Goal: Navigation & Orientation: Find specific page/section

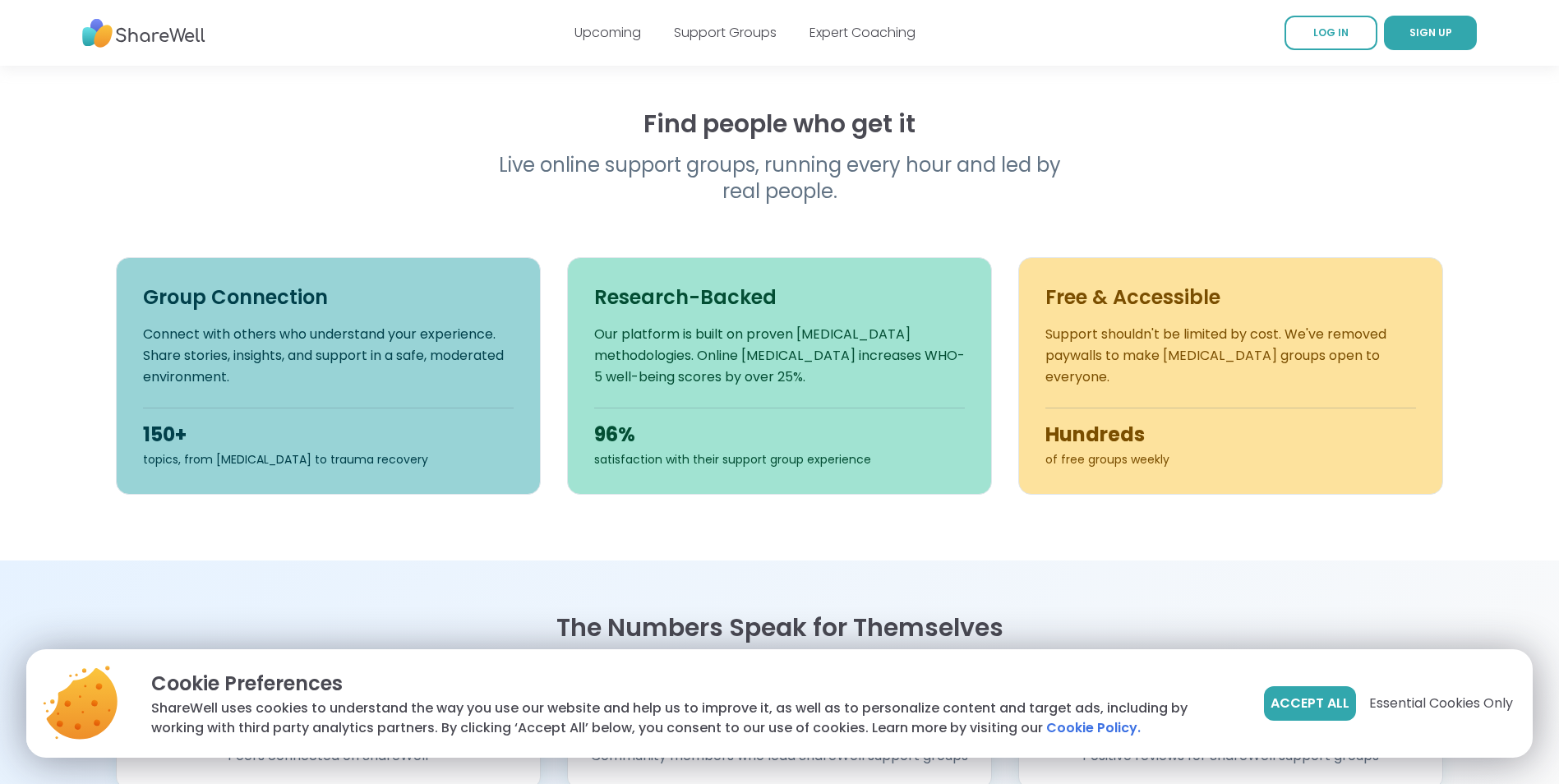
scroll to position [493, 0]
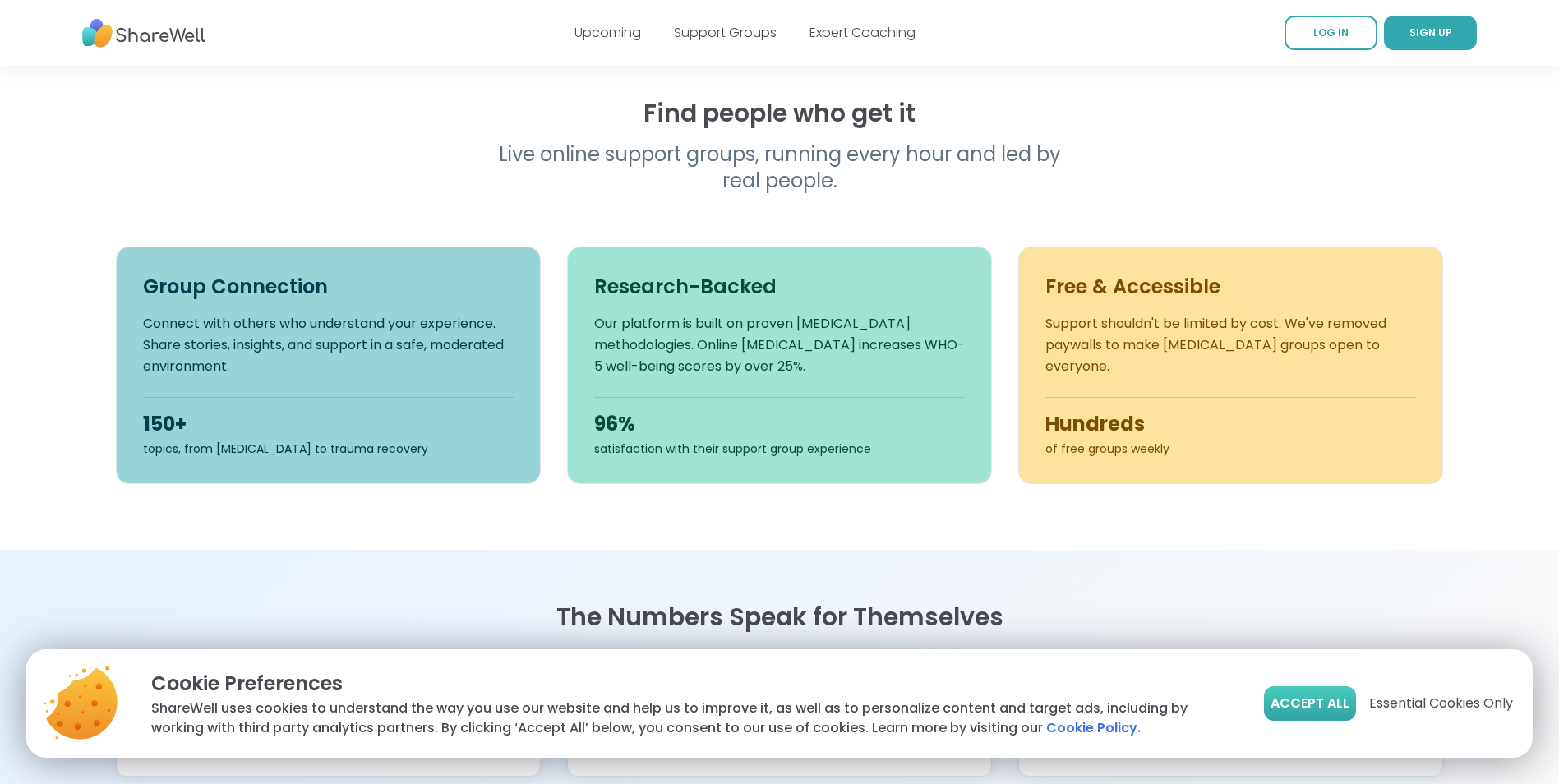
click at [1310, 711] on span "Accept All" at bounding box center [1310, 704] width 79 height 20
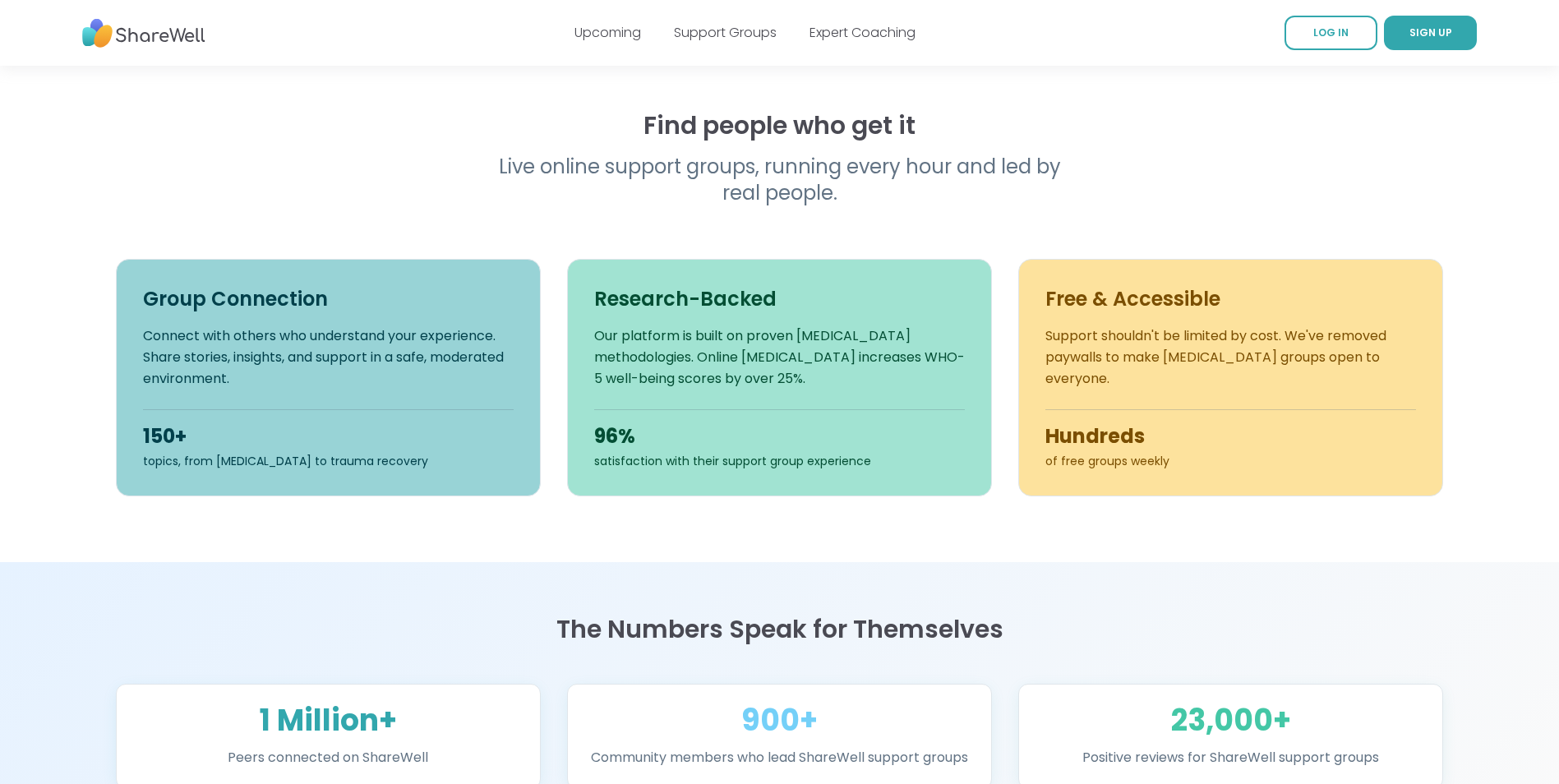
scroll to position [0, 0]
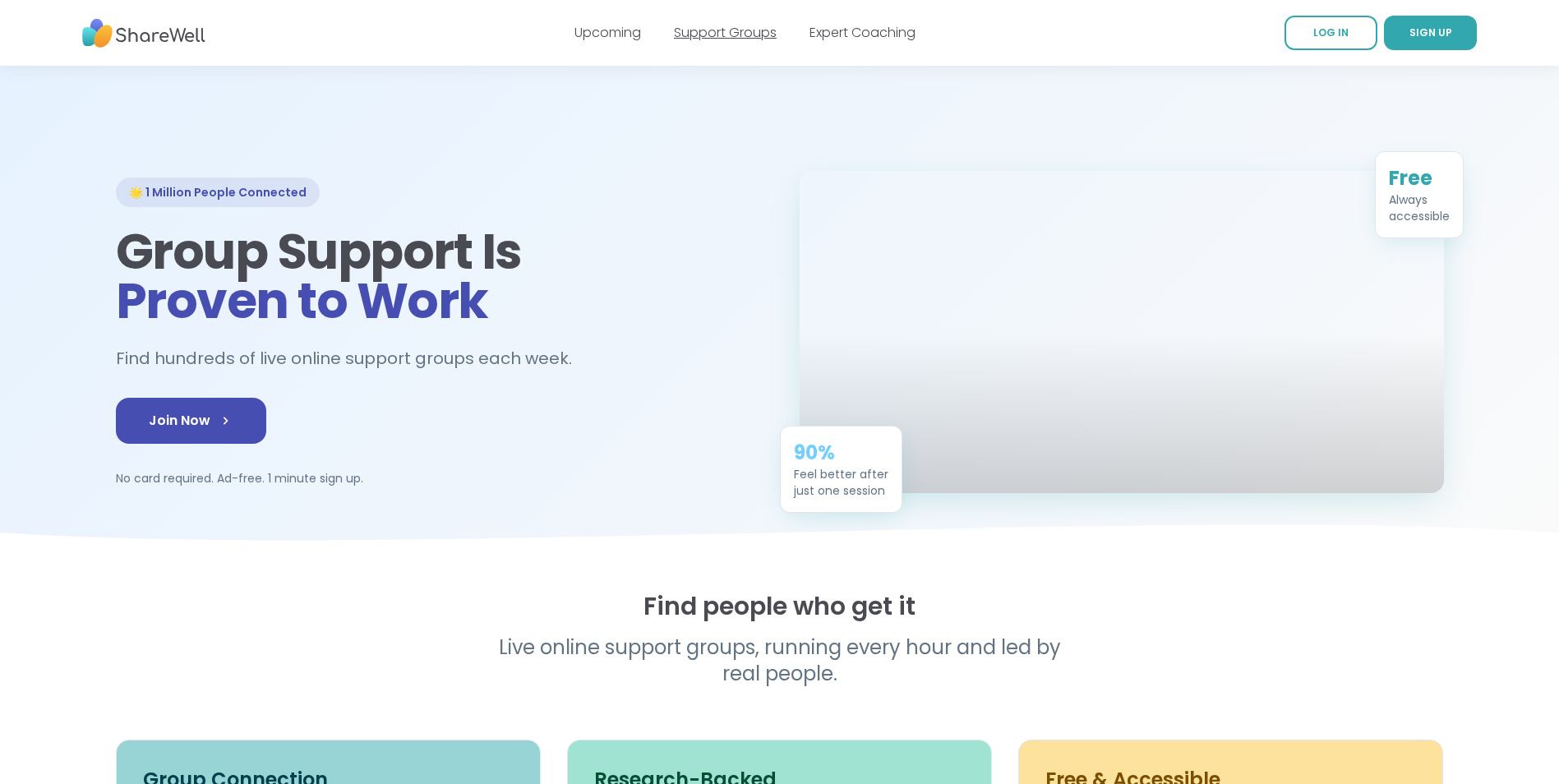
click at [738, 34] on link "Support Groups" at bounding box center [725, 32] width 102 height 19
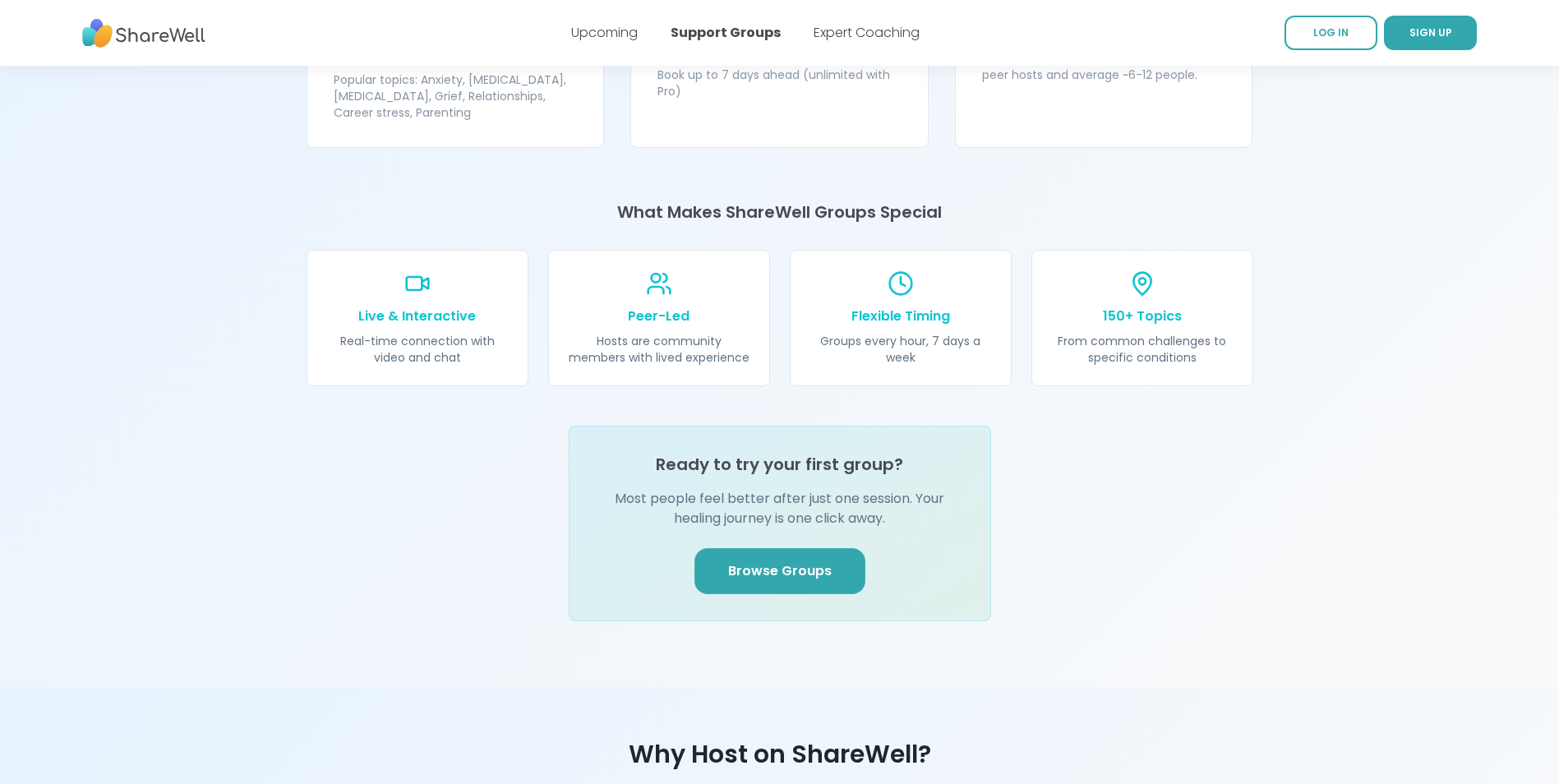
scroll to position [1972, 0]
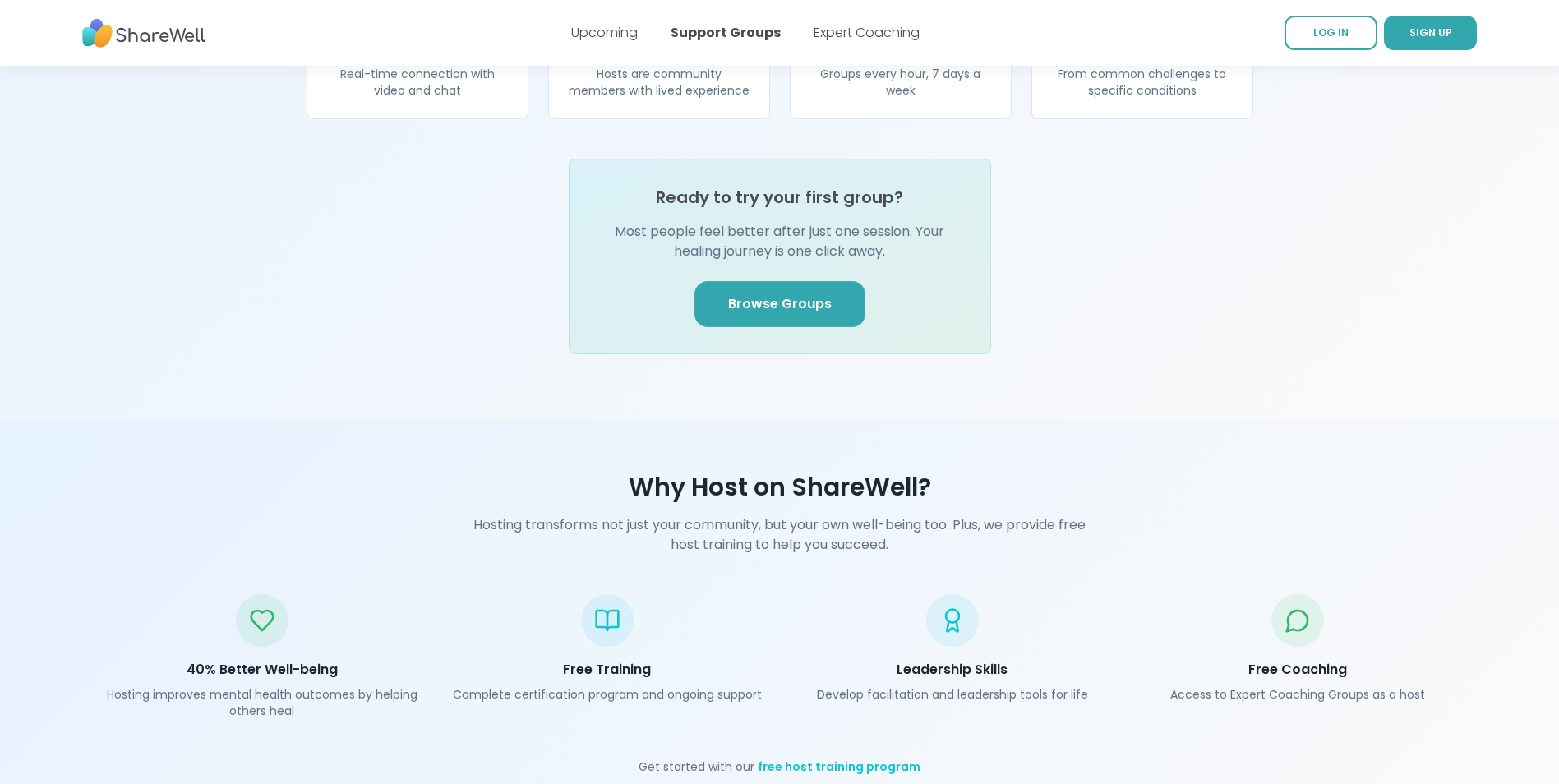
click at [741, 294] on span "Browse Groups" at bounding box center [779, 304] width 103 height 20
